Goal: Find specific page/section: Find specific page/section

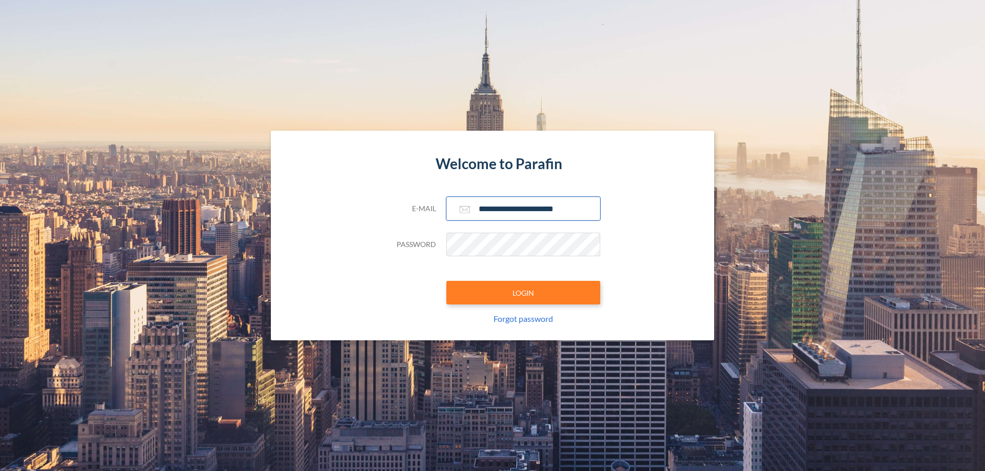
type input "**********"
click at [523, 293] on button "LOGIN" at bounding box center [523, 293] width 154 height 24
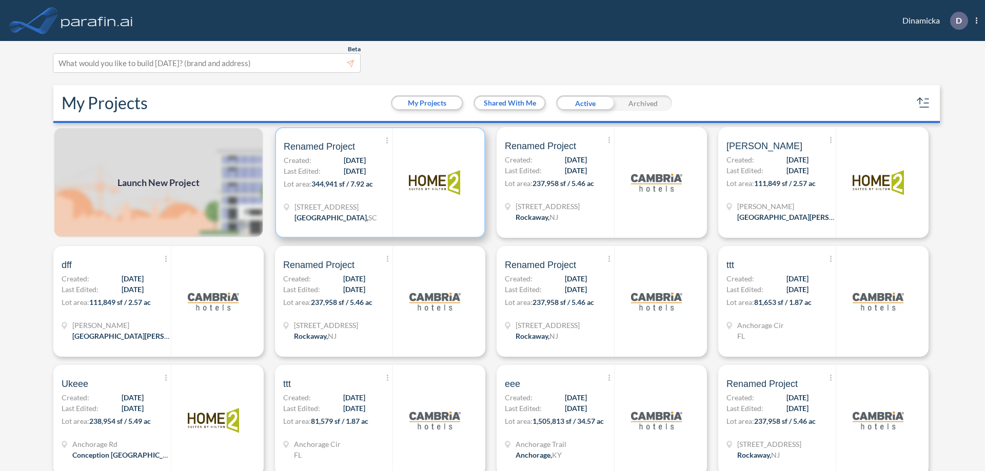
scroll to position [3, 0]
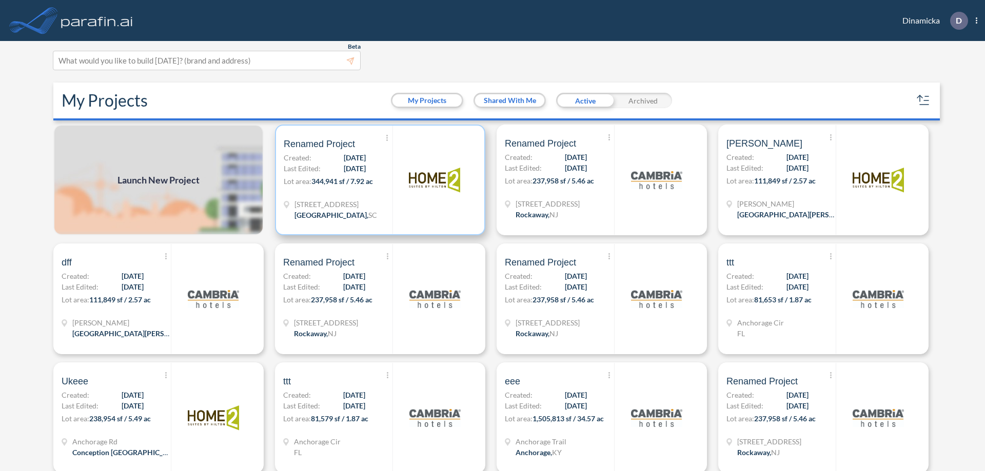
click at [378, 180] on p "Lot area: 344,941 sf / 7.92 ac" at bounding box center [338, 183] width 109 height 15
